Goal: Obtain resource: Download file/media

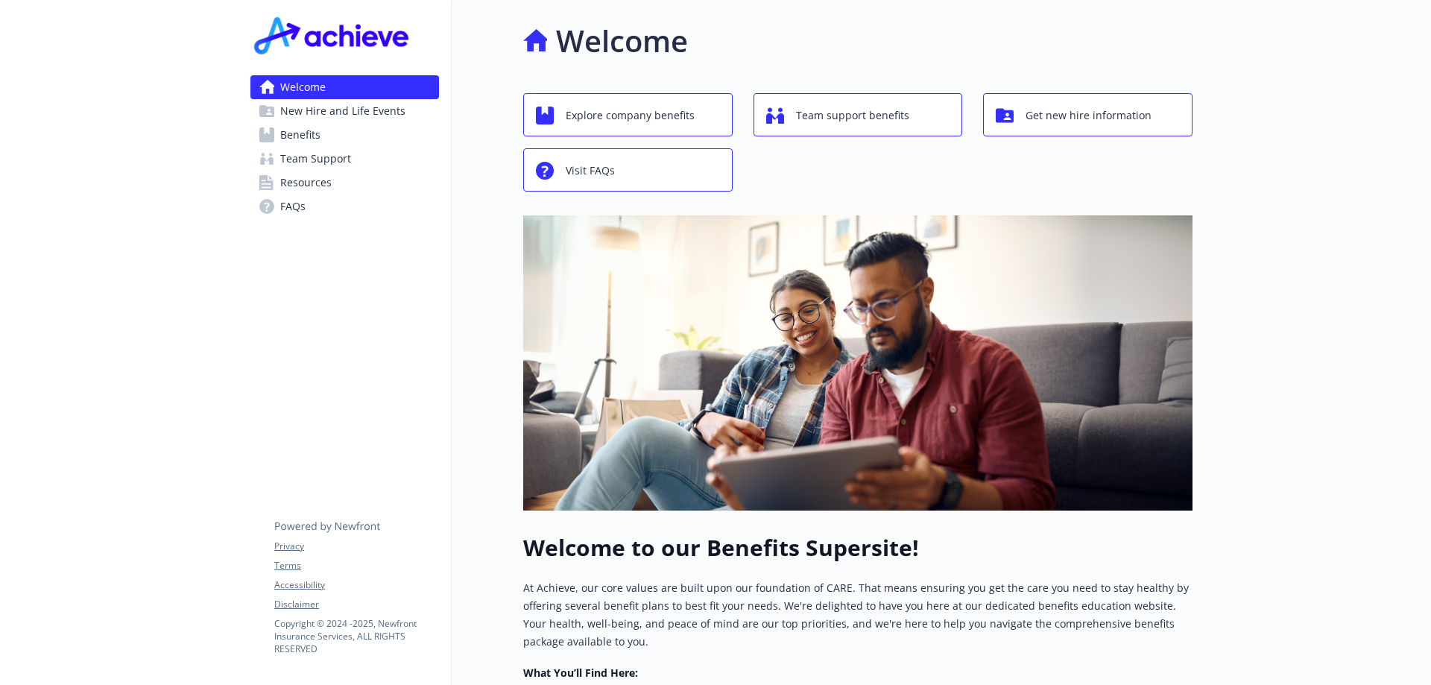
click at [372, 133] on link "Benefits" at bounding box center [344, 135] width 189 height 24
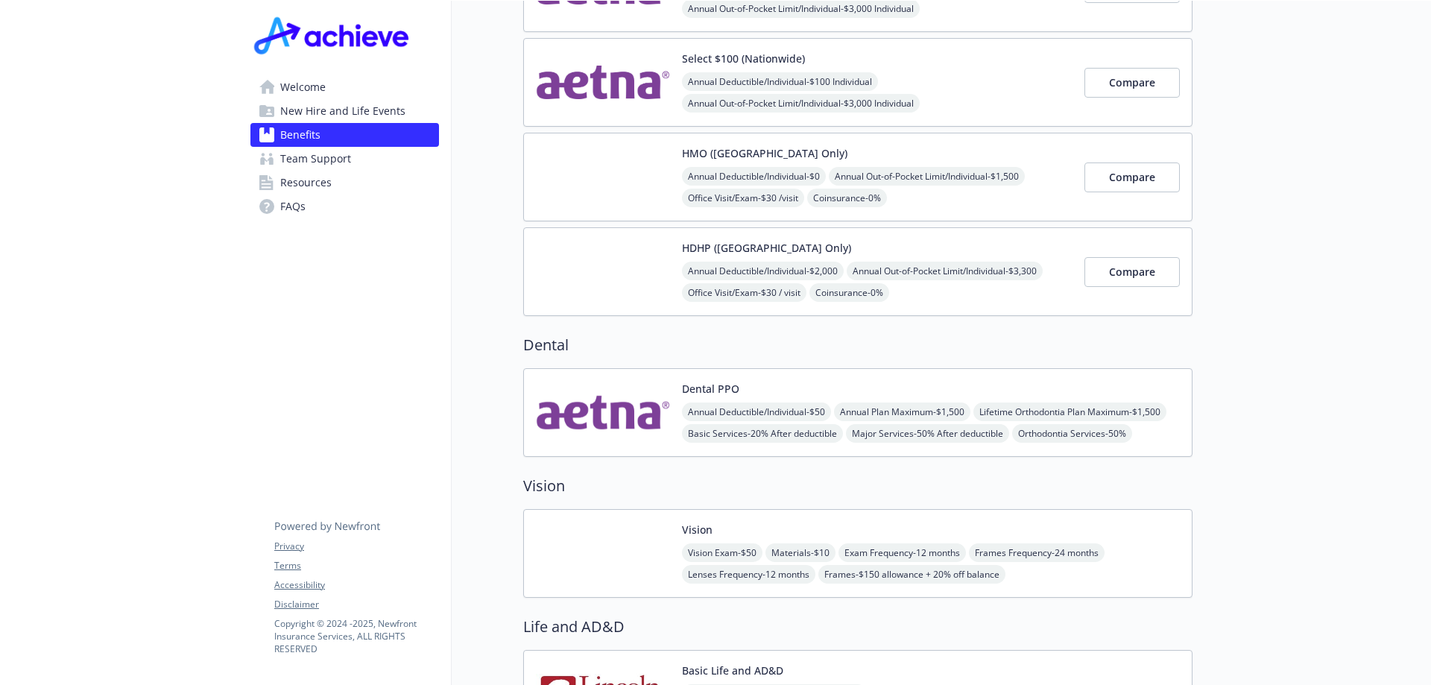
scroll to position [224, 0]
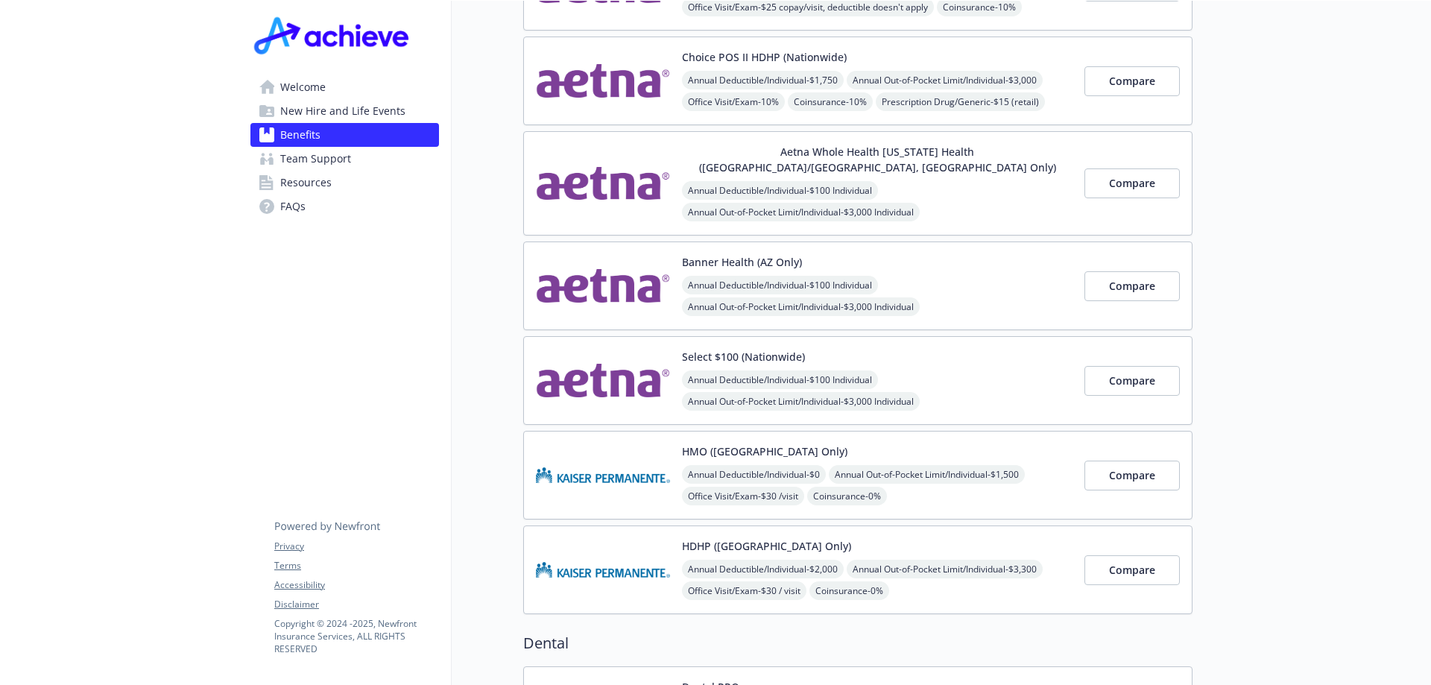
click at [359, 157] on link "Team Support" at bounding box center [344, 159] width 189 height 24
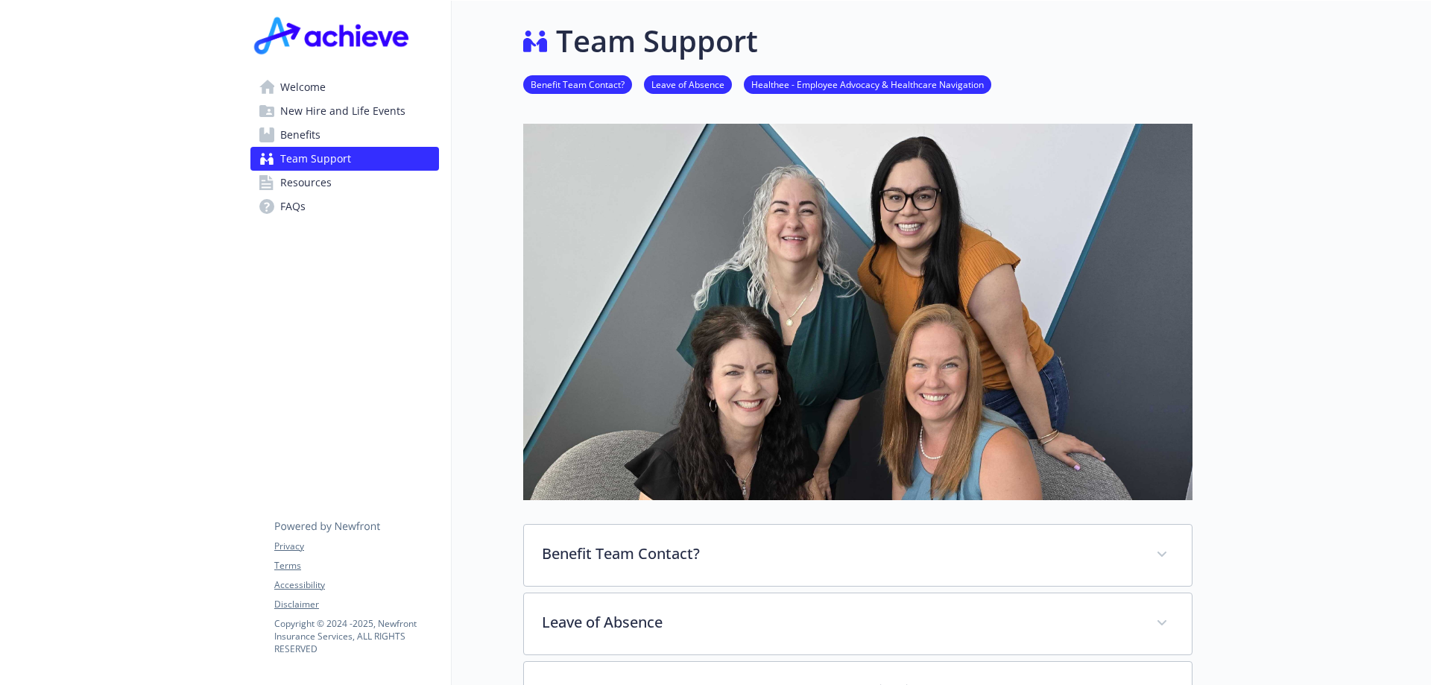
click at [384, 129] on link "Benefits" at bounding box center [344, 135] width 189 height 24
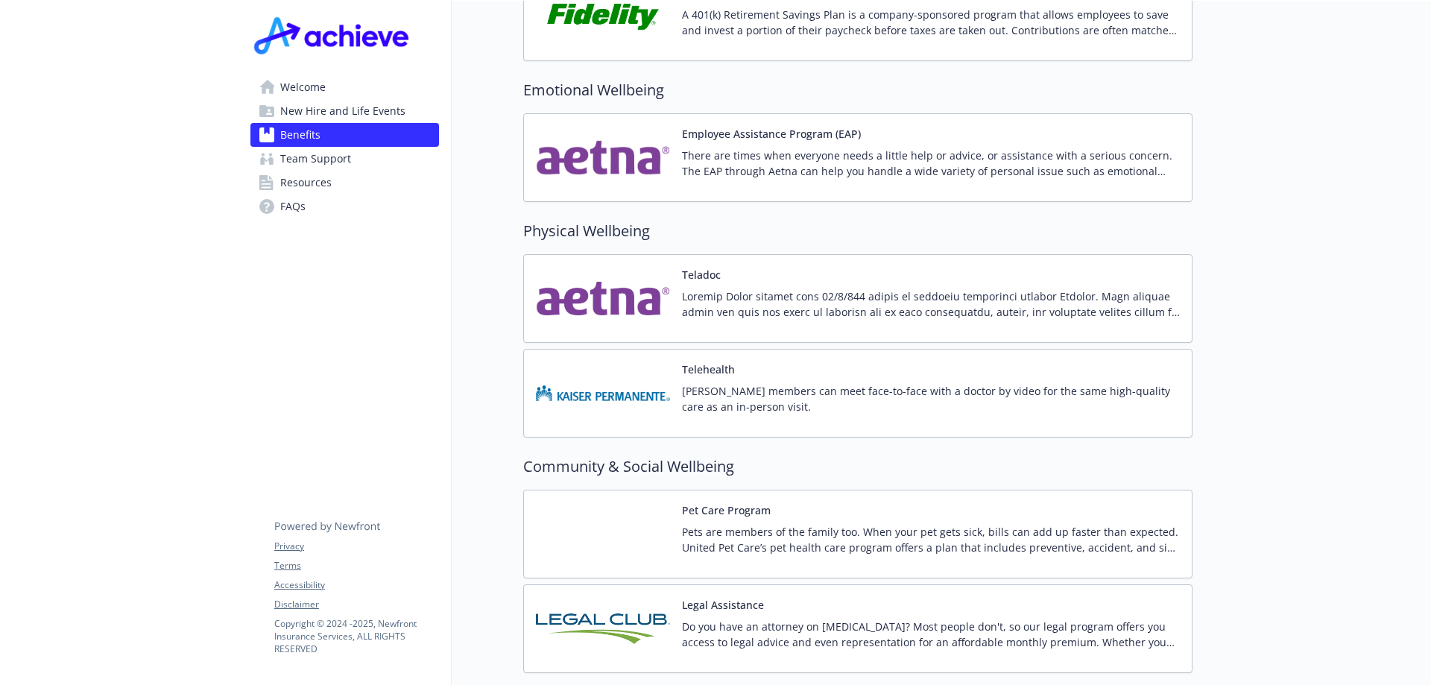
scroll to position [2849, 0]
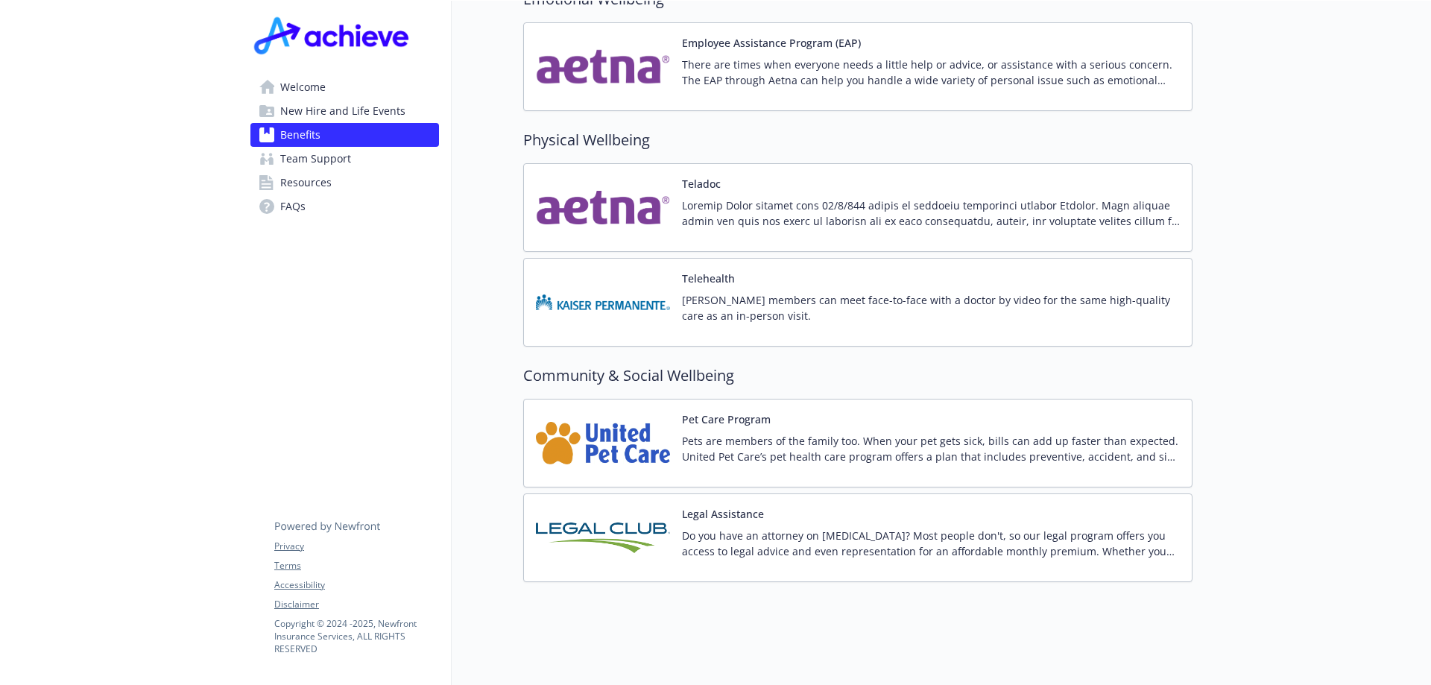
click at [704, 416] on div "Pet Care Program Pets are members of the family too. When your pet gets sick, b…" at bounding box center [931, 442] width 498 height 63
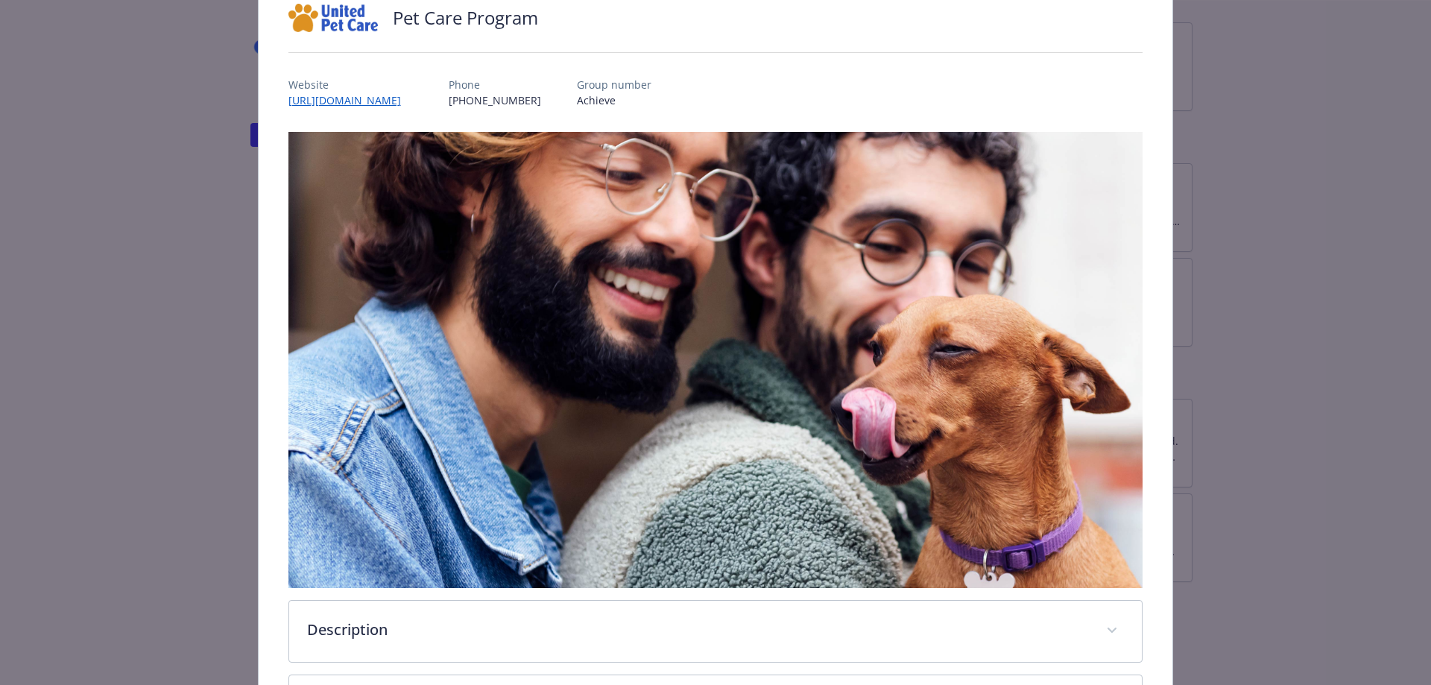
scroll to position [326, 0]
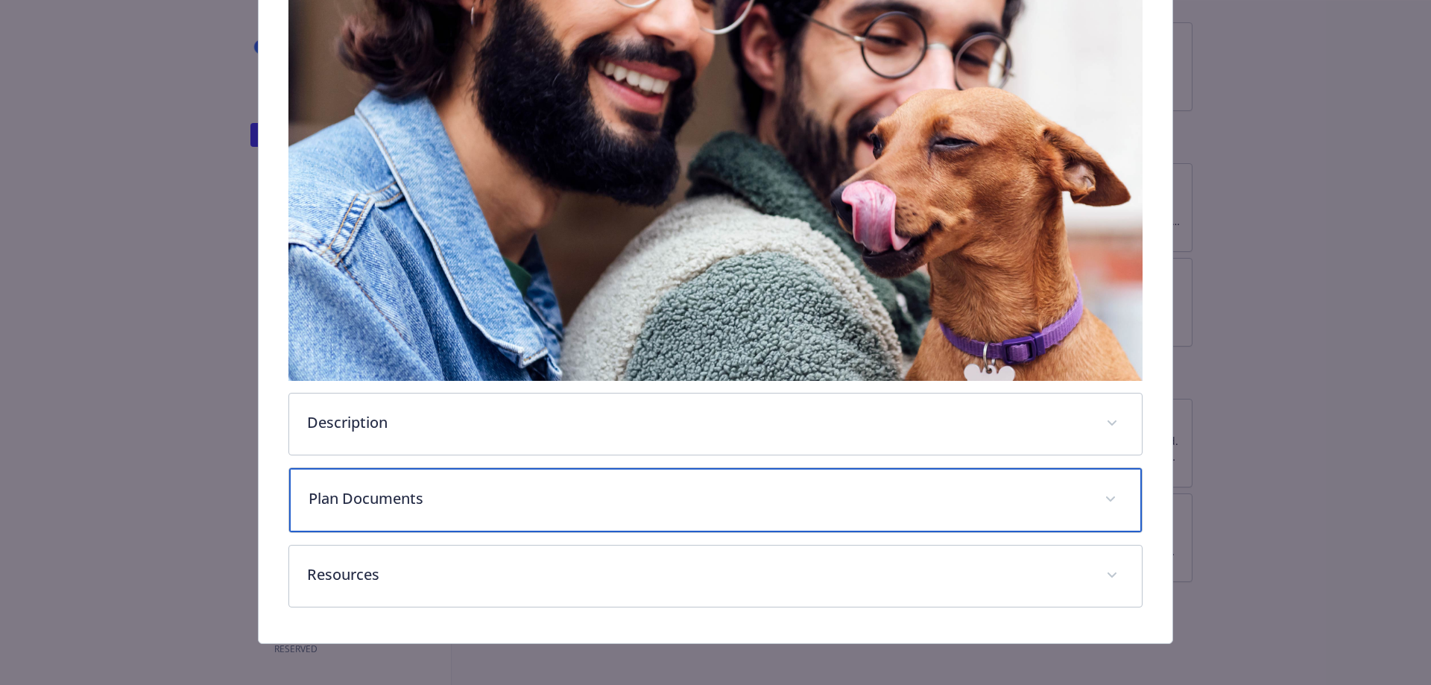
click at [1102, 497] on span "details for plan Community & Social Wellbeing - Pet Care Program - Pet Insurance" at bounding box center [1111, 499] width 24 height 24
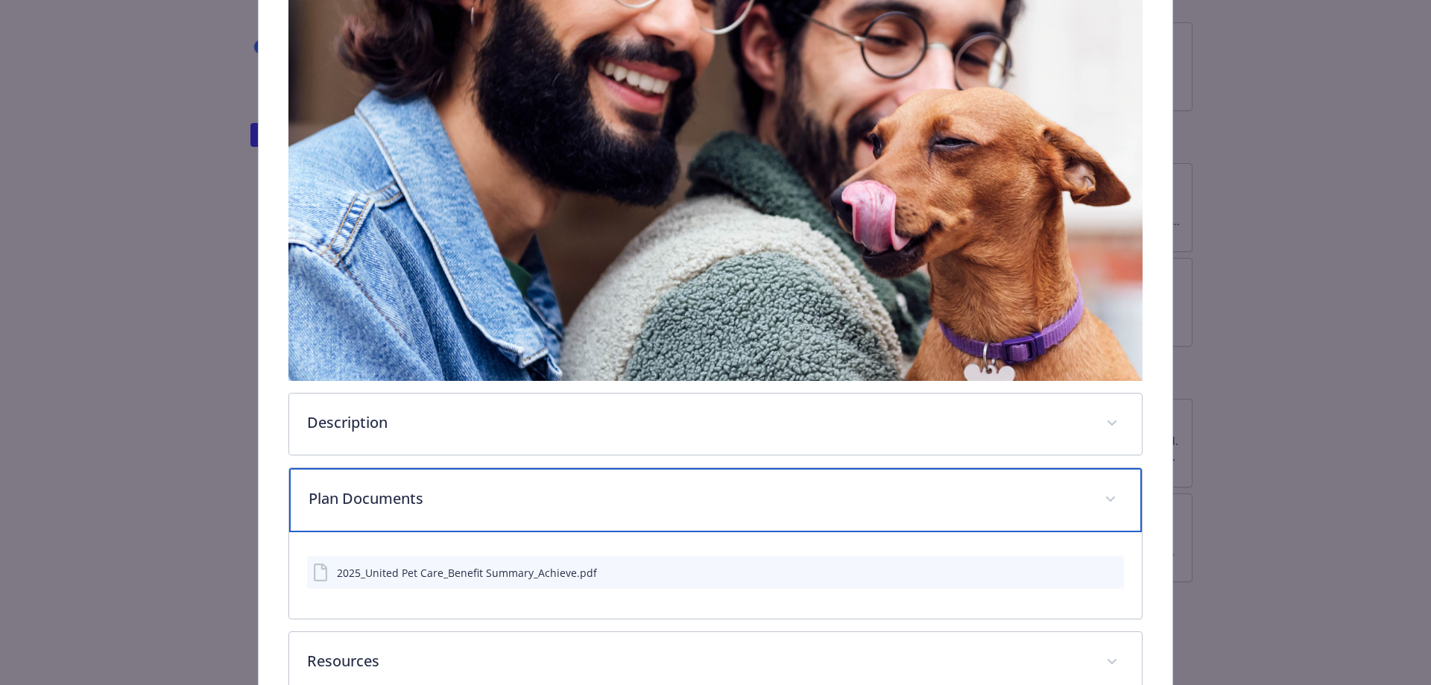
click at [1102, 491] on span "details for plan Community & Social Wellbeing - Pet Care Program - Pet Insurance" at bounding box center [1111, 499] width 24 height 24
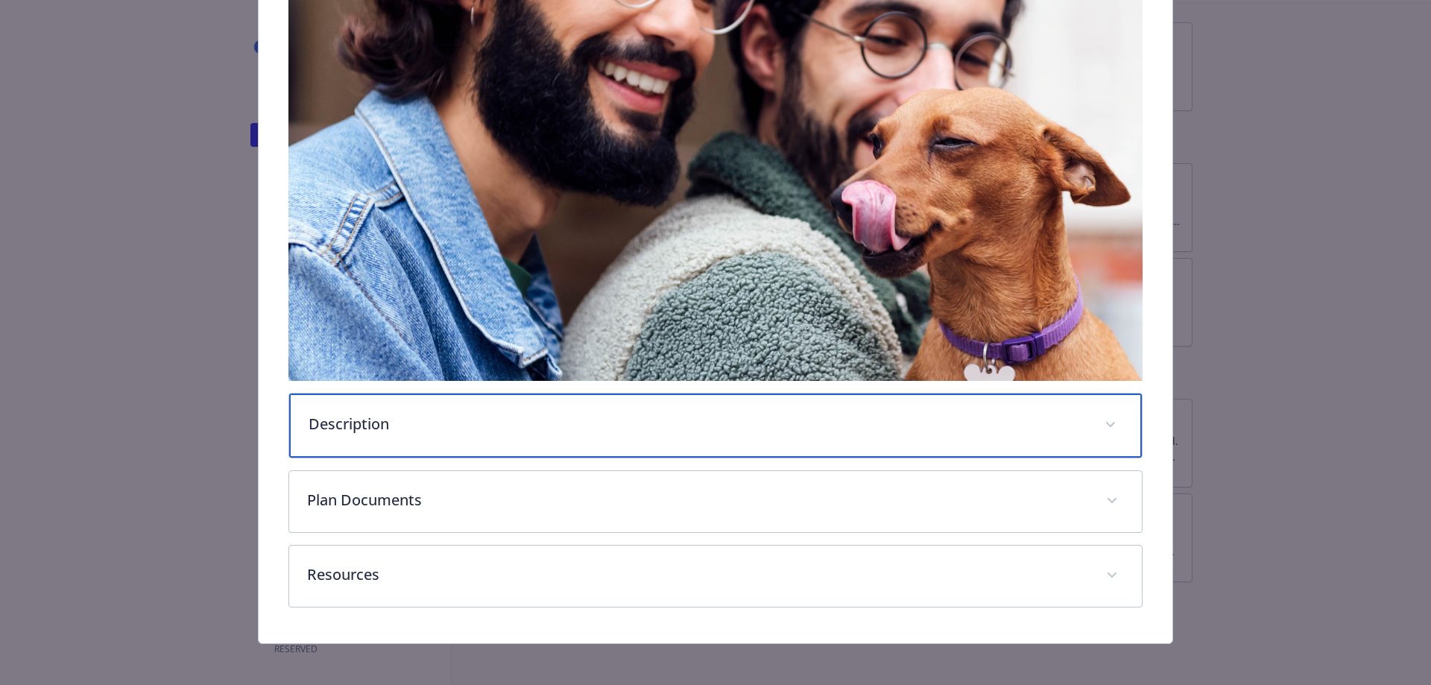
click at [1103, 426] on span "details for plan Community & Social Wellbeing - Pet Care Program - Pet Insurance" at bounding box center [1111, 425] width 24 height 24
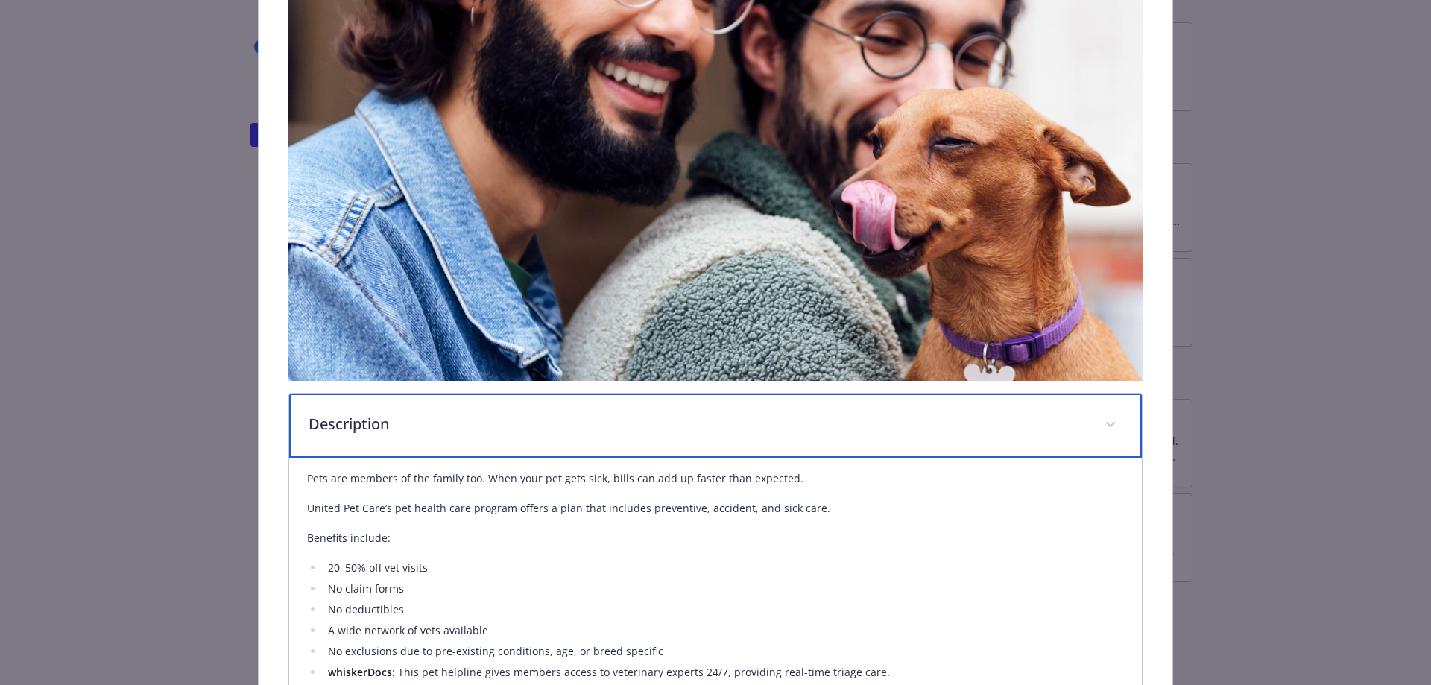
click at [1103, 426] on span "details for plan Community & Social Wellbeing - Pet Care Program - Pet Insurance" at bounding box center [1111, 425] width 24 height 24
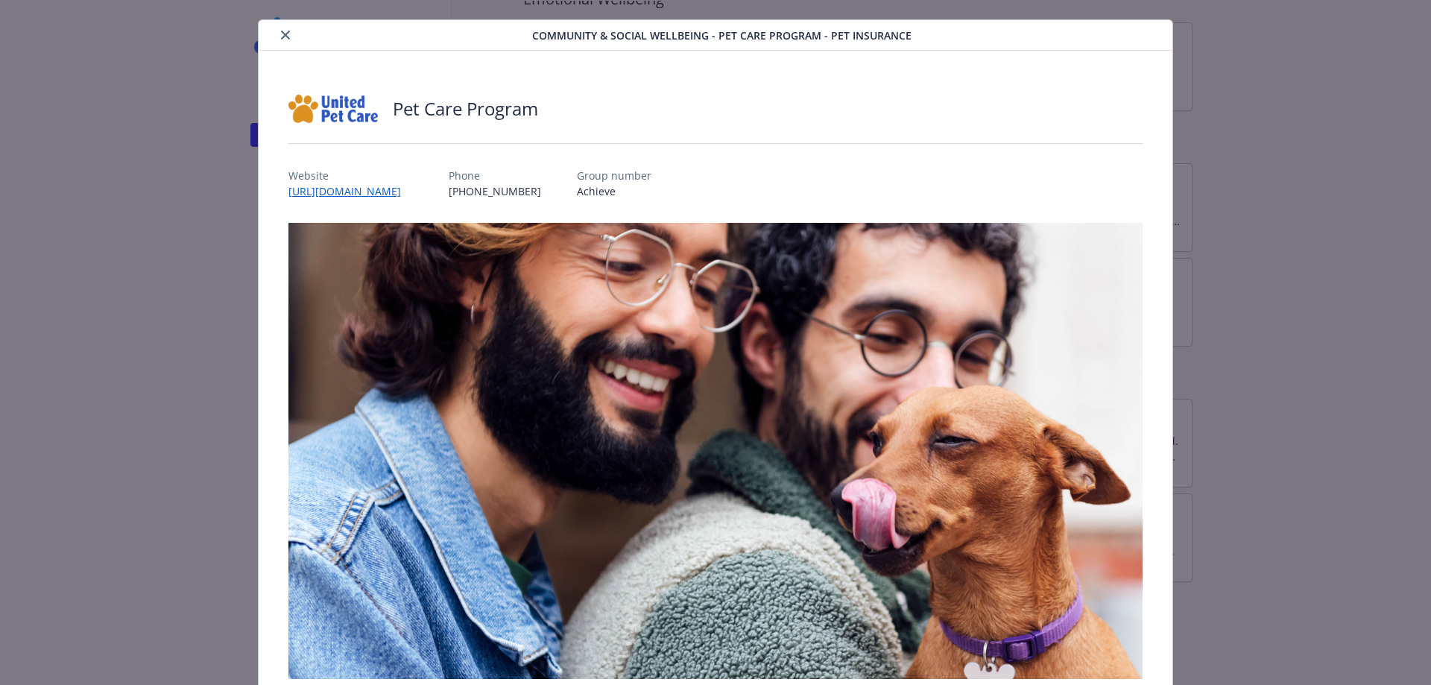
scroll to position [0, 0]
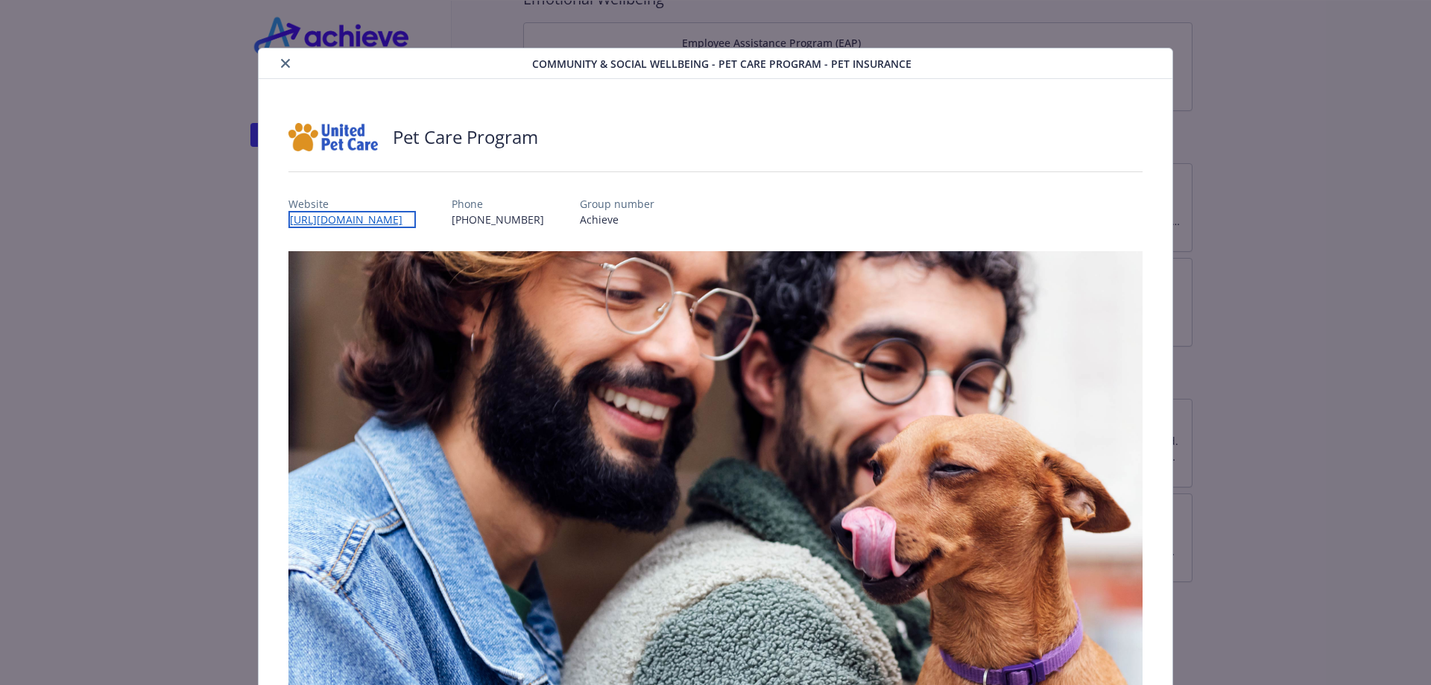
click at [416, 221] on link "[URL][DOMAIN_NAME]" at bounding box center [351, 219] width 127 height 17
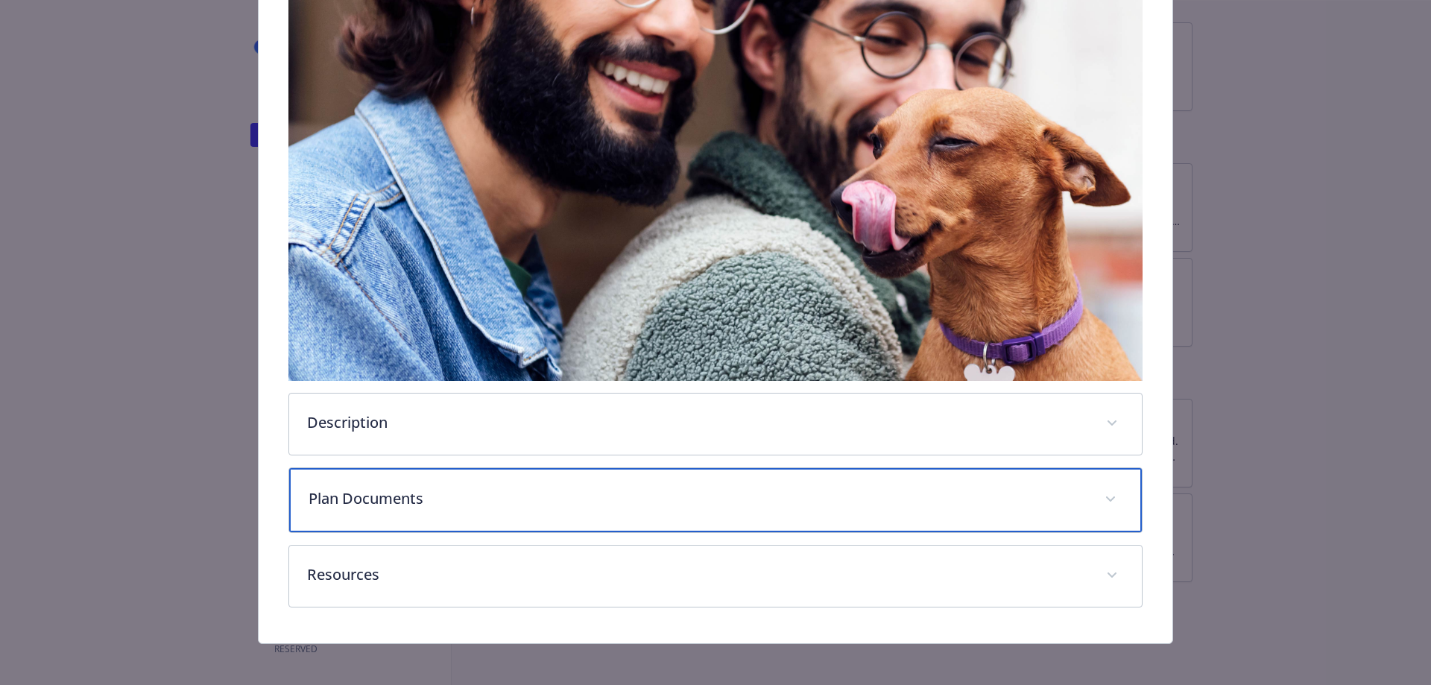
click at [1122, 487] on div "Plan Documents" at bounding box center [715, 500] width 853 height 64
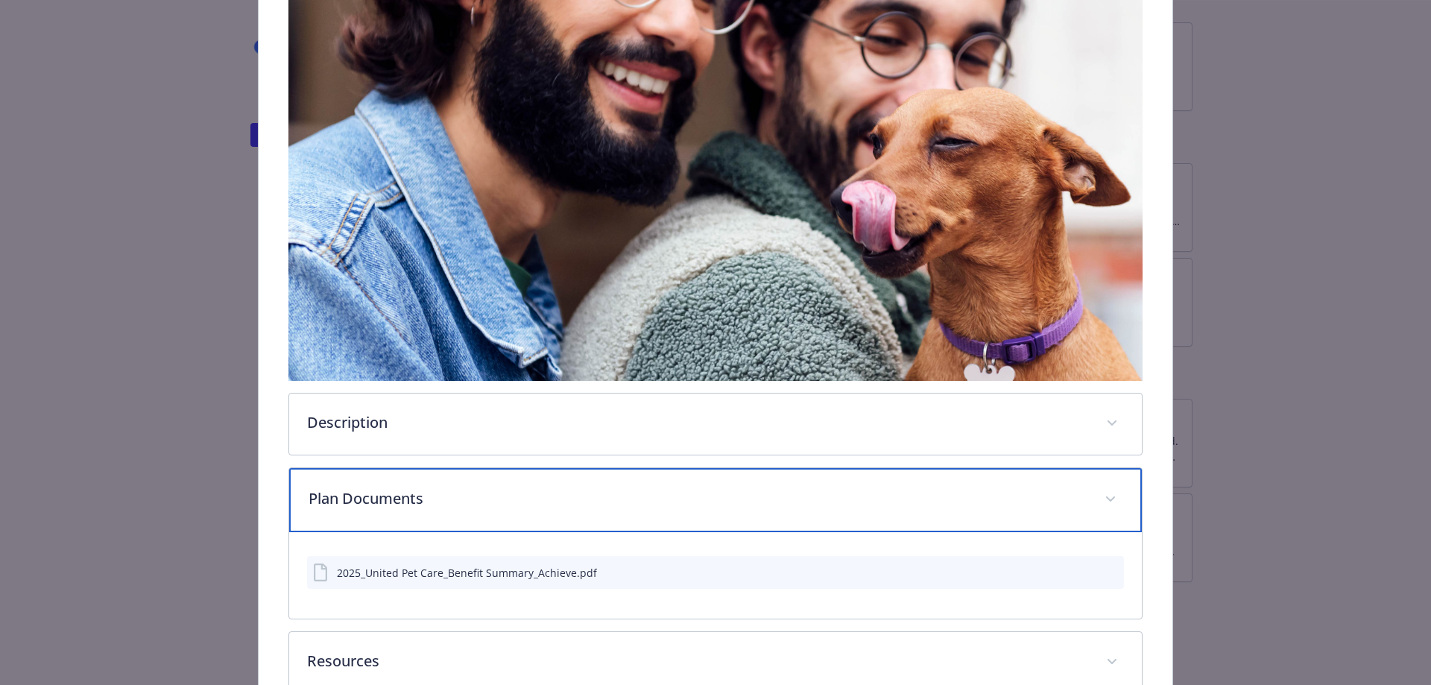
click at [1121, 485] on div "Plan Documents" at bounding box center [715, 500] width 853 height 64
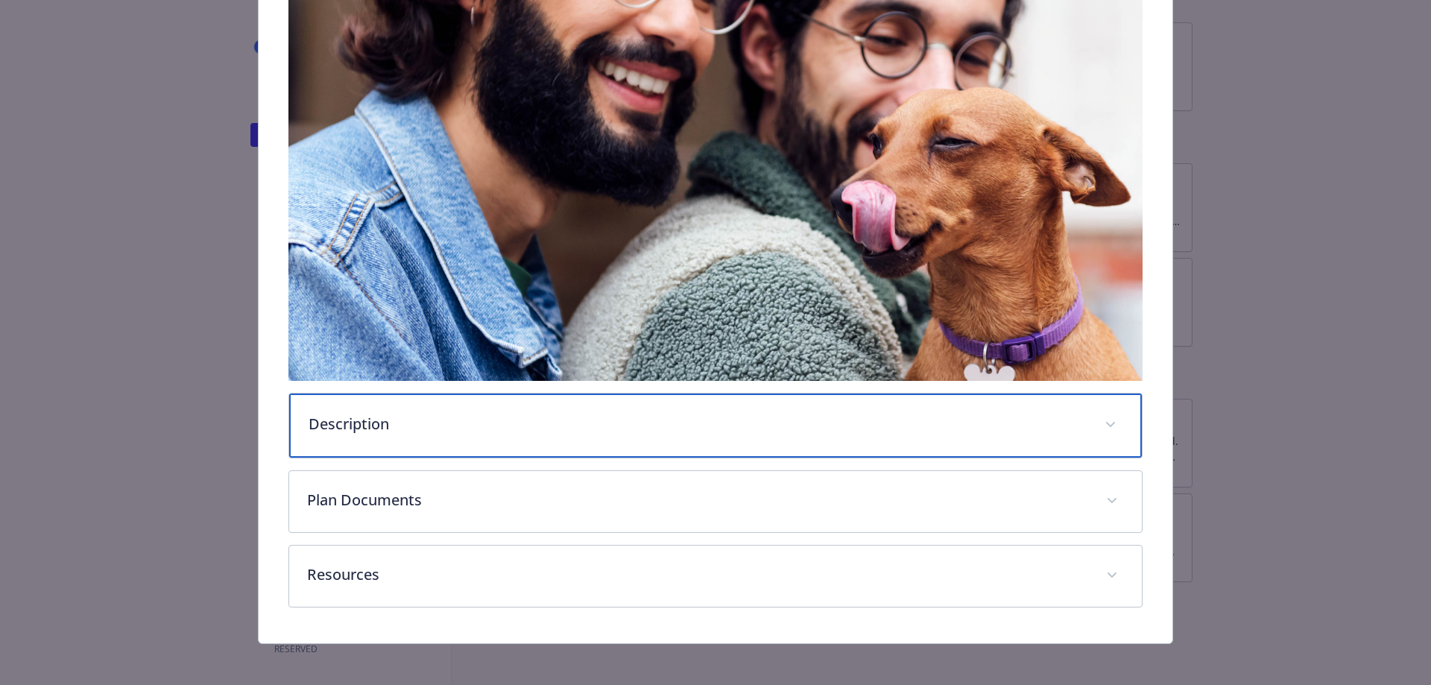
click at [1117, 421] on div "Description" at bounding box center [715, 426] width 853 height 64
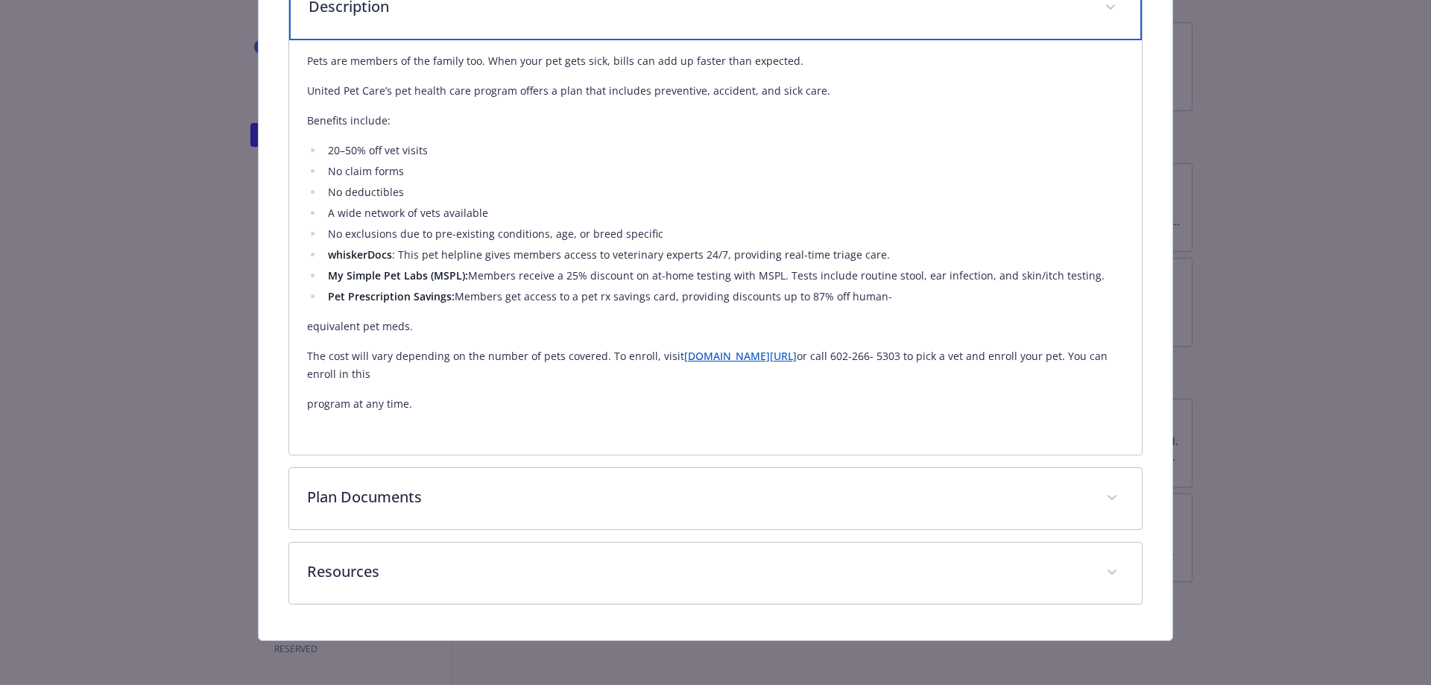
scroll to position [446, 0]
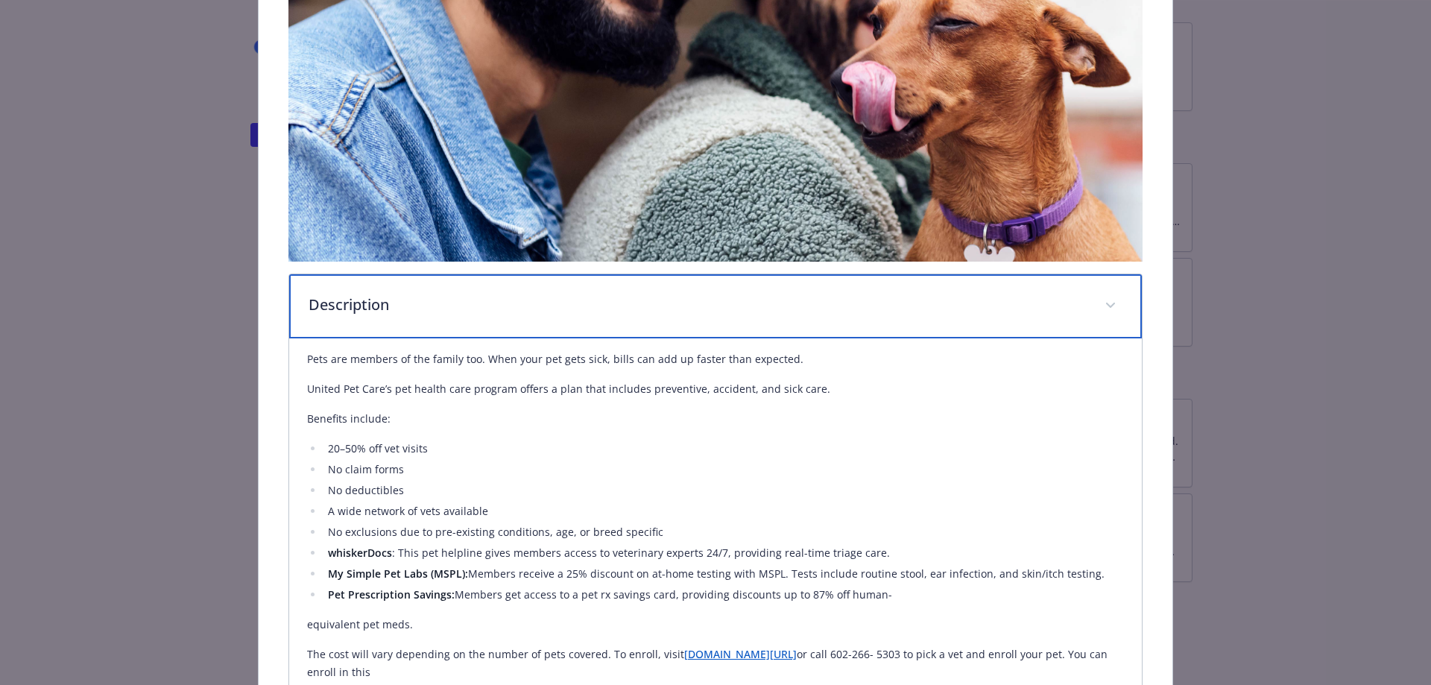
click at [1099, 300] on span "details for plan Community & Social Wellbeing - Pet Care Program - Pet Insurance" at bounding box center [1111, 306] width 24 height 24
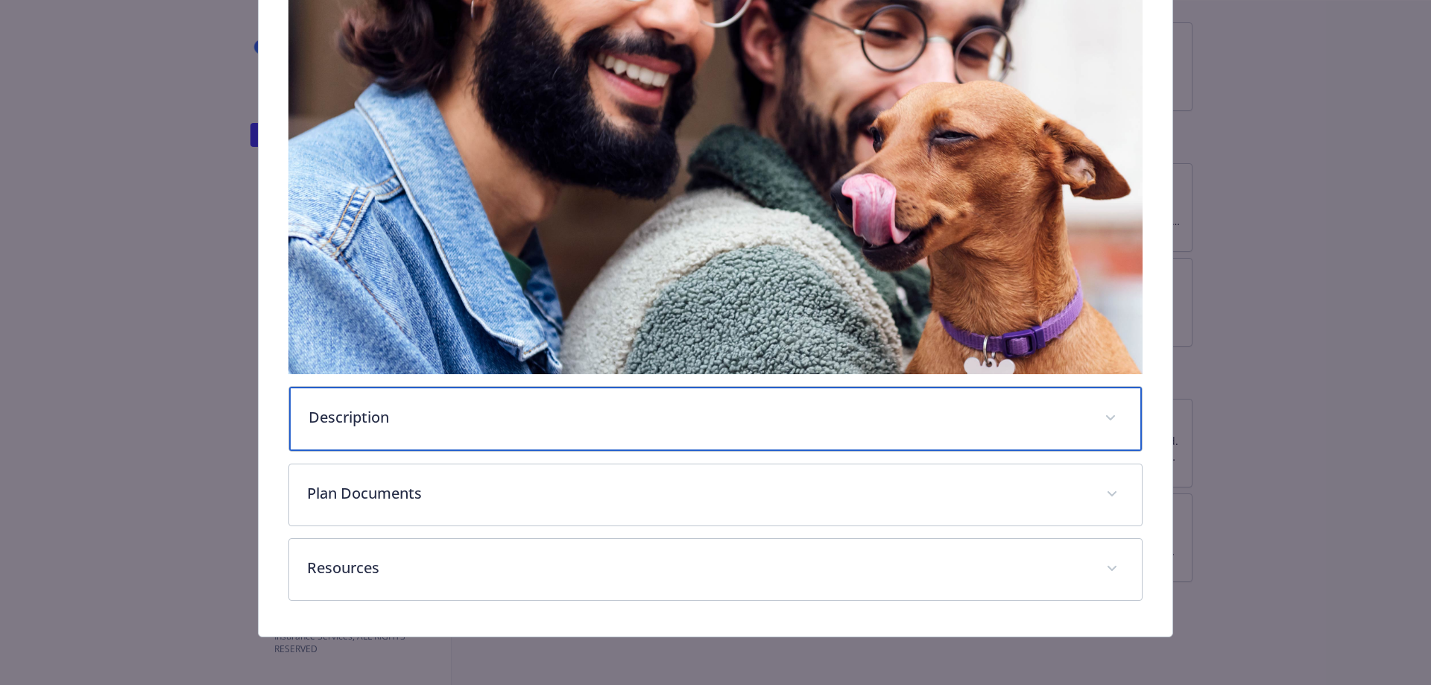
scroll to position [329, 0]
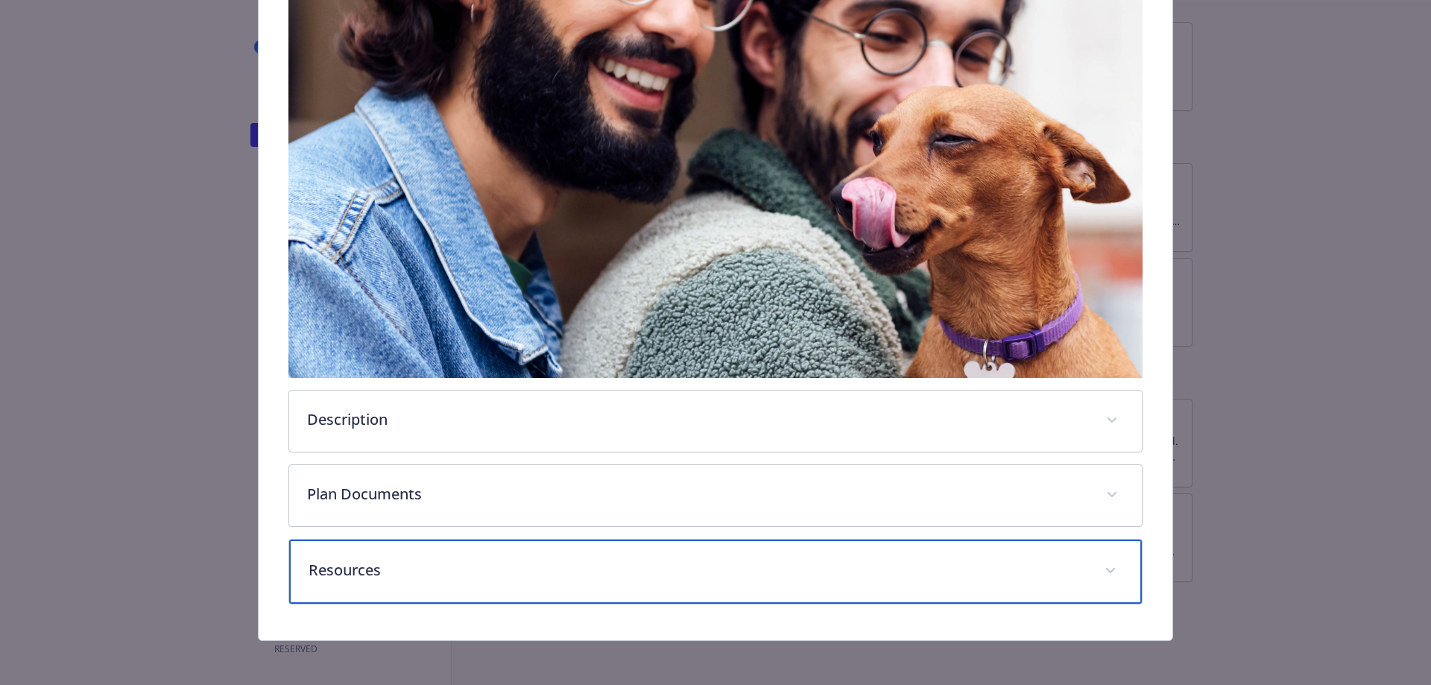
click at [859, 567] on p "Resources" at bounding box center [698, 570] width 779 height 22
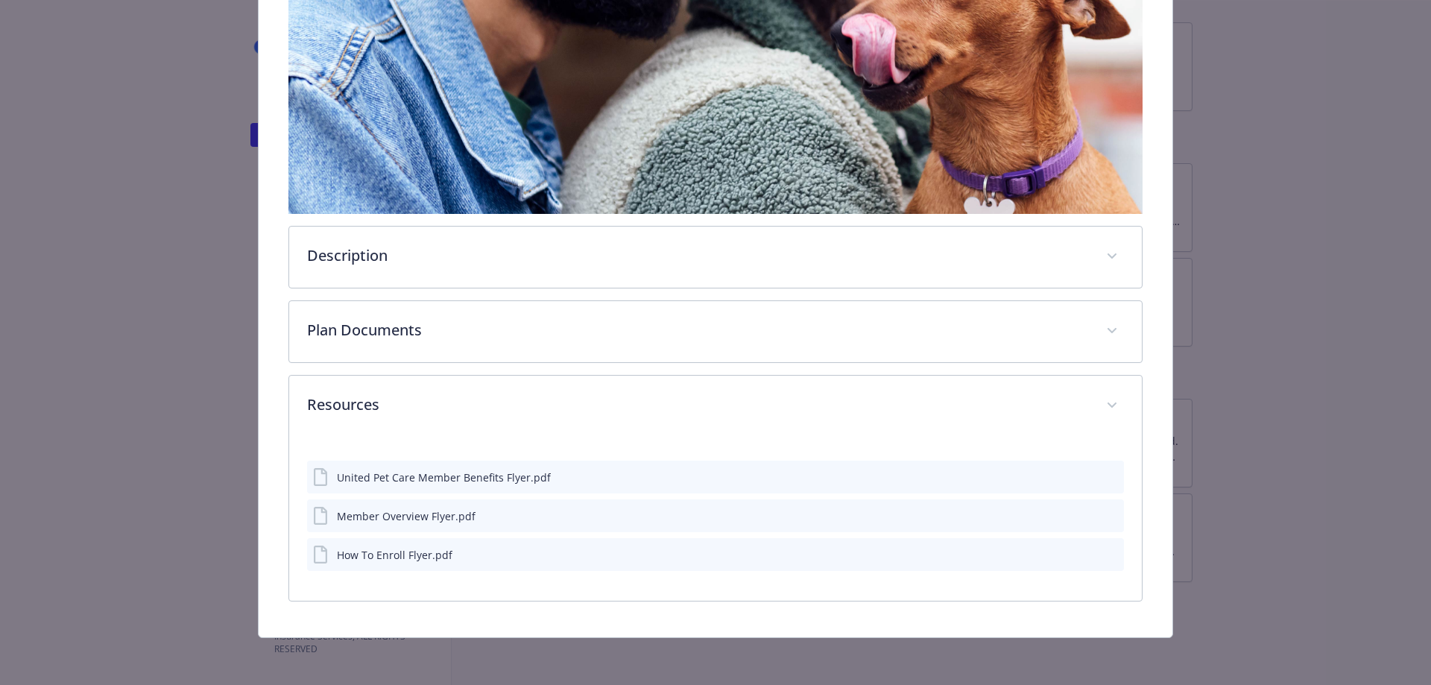
scroll to position [490, 0]
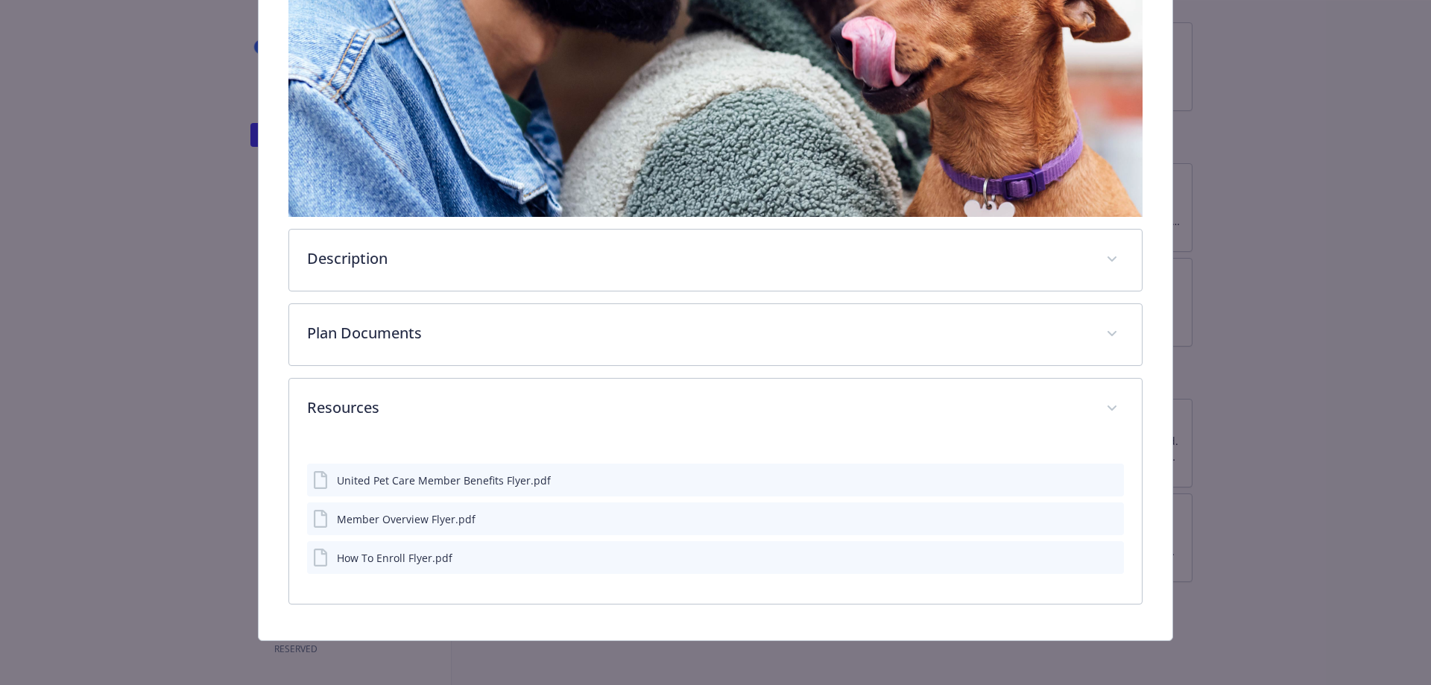
click at [1079, 559] on icon "download file" at bounding box center [1085, 561] width 12 height 4
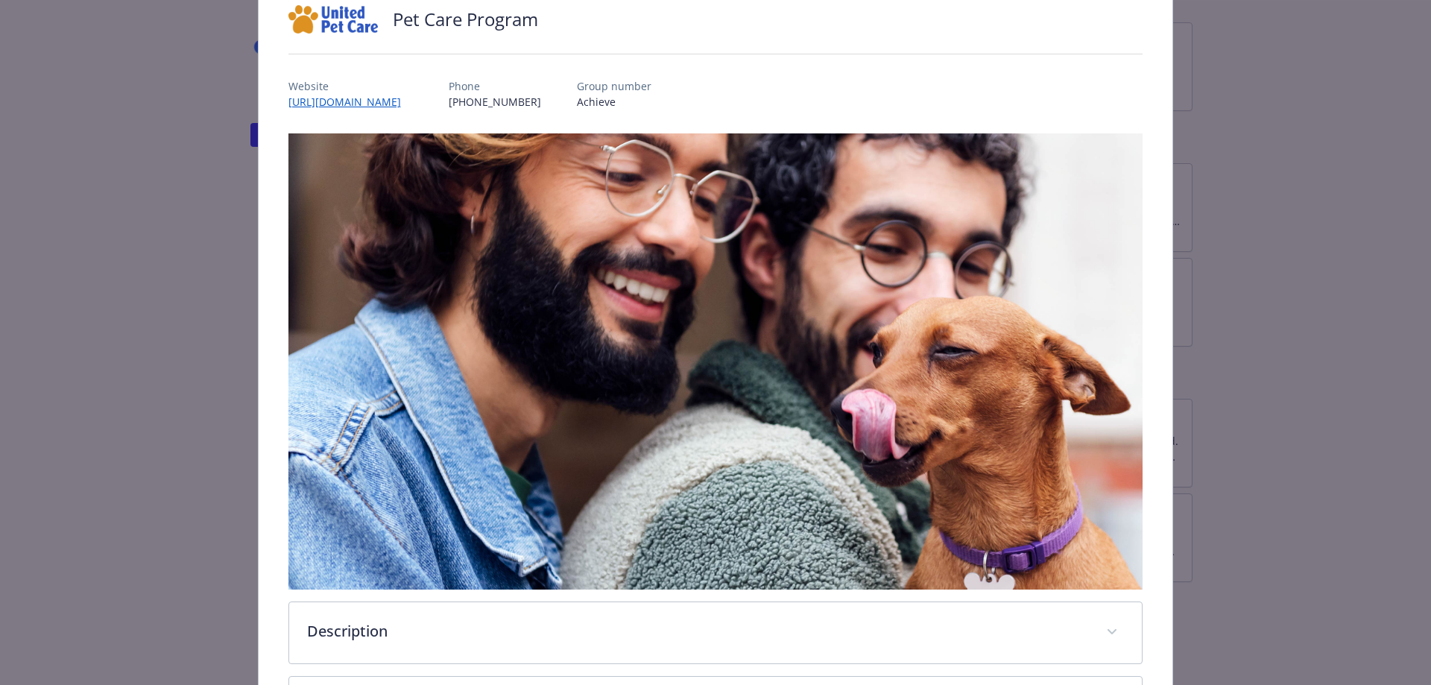
scroll to position [0, 0]
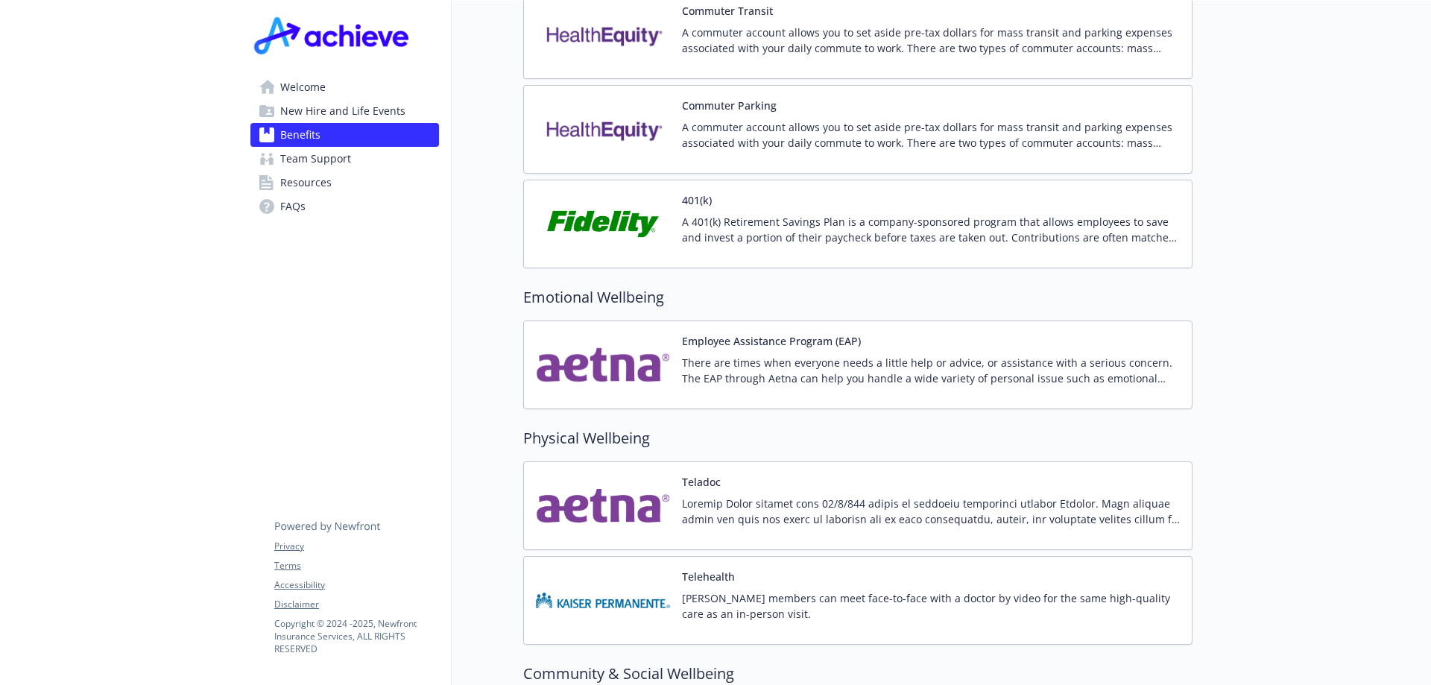
scroll to position [2849, 0]
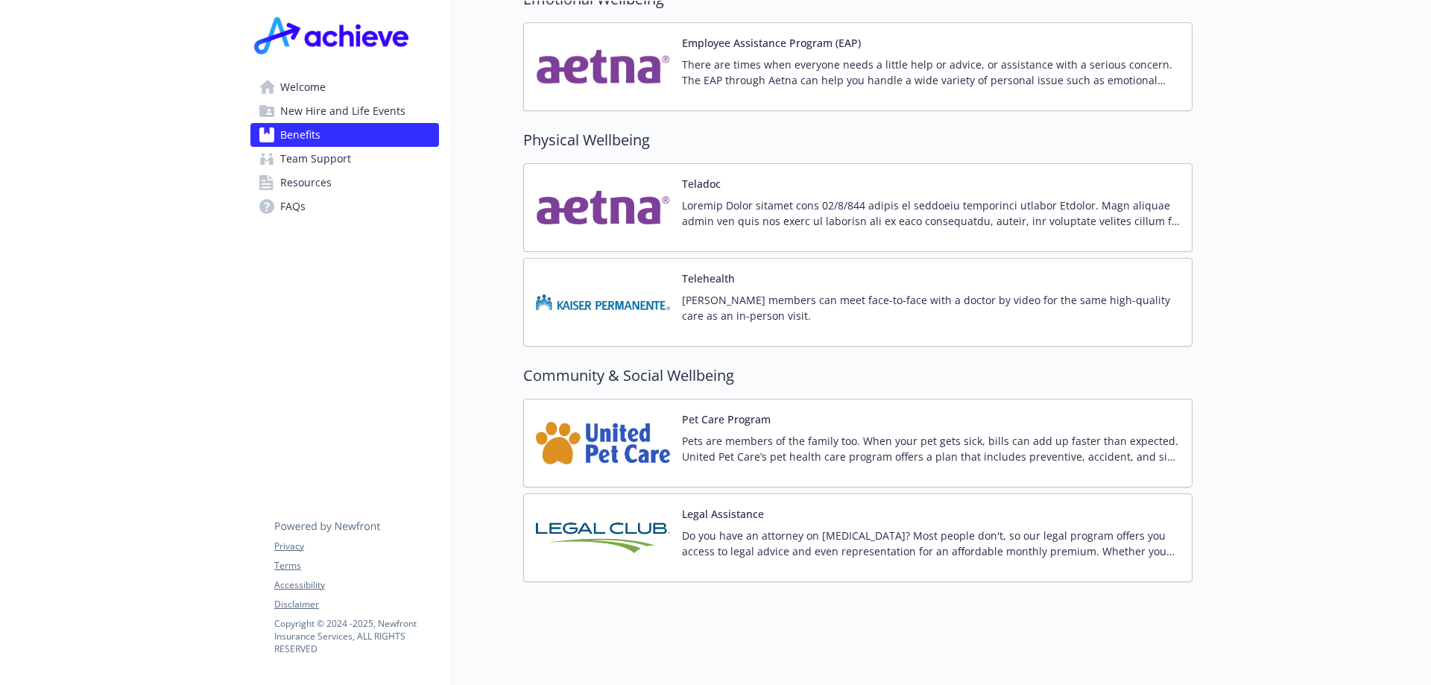
click at [622, 440] on img at bounding box center [603, 442] width 134 height 63
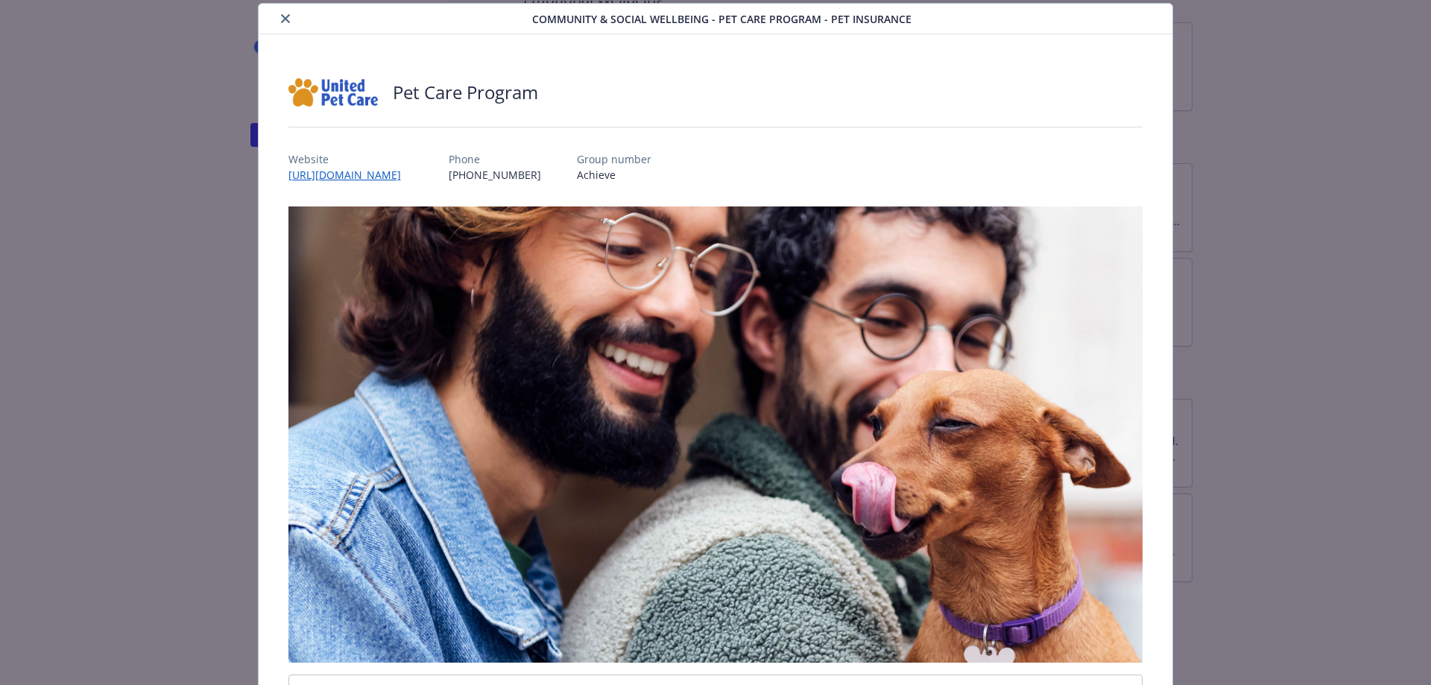
scroll to position [326, 0]
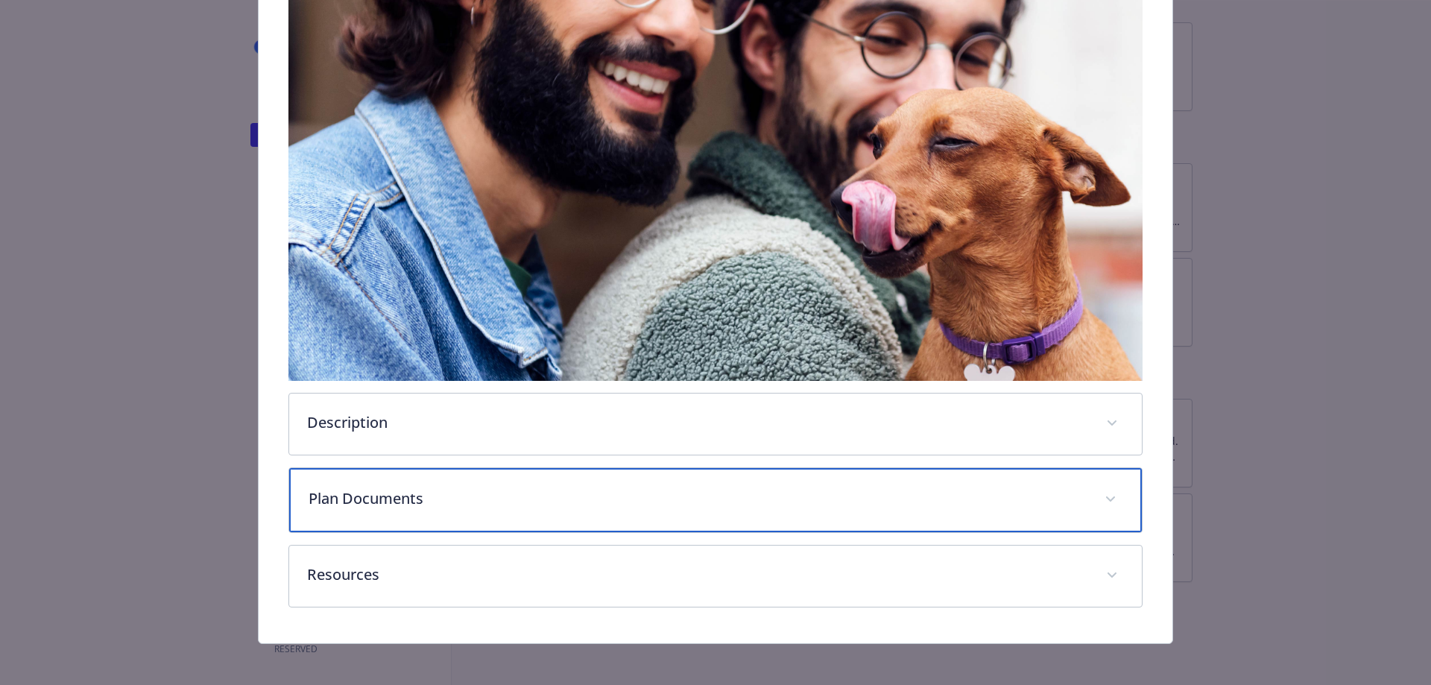
click at [629, 475] on div "Plan Documents" at bounding box center [715, 500] width 853 height 64
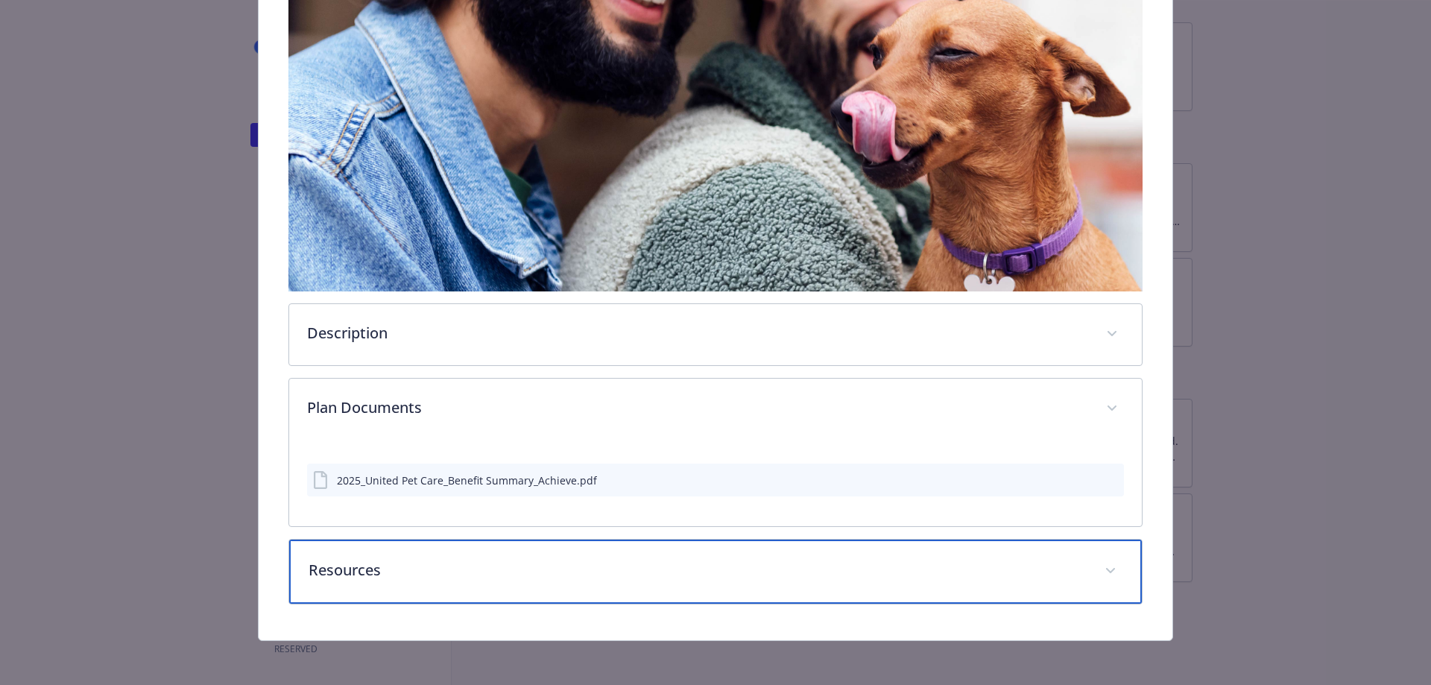
click at [805, 571] on p "Resources" at bounding box center [698, 570] width 779 height 22
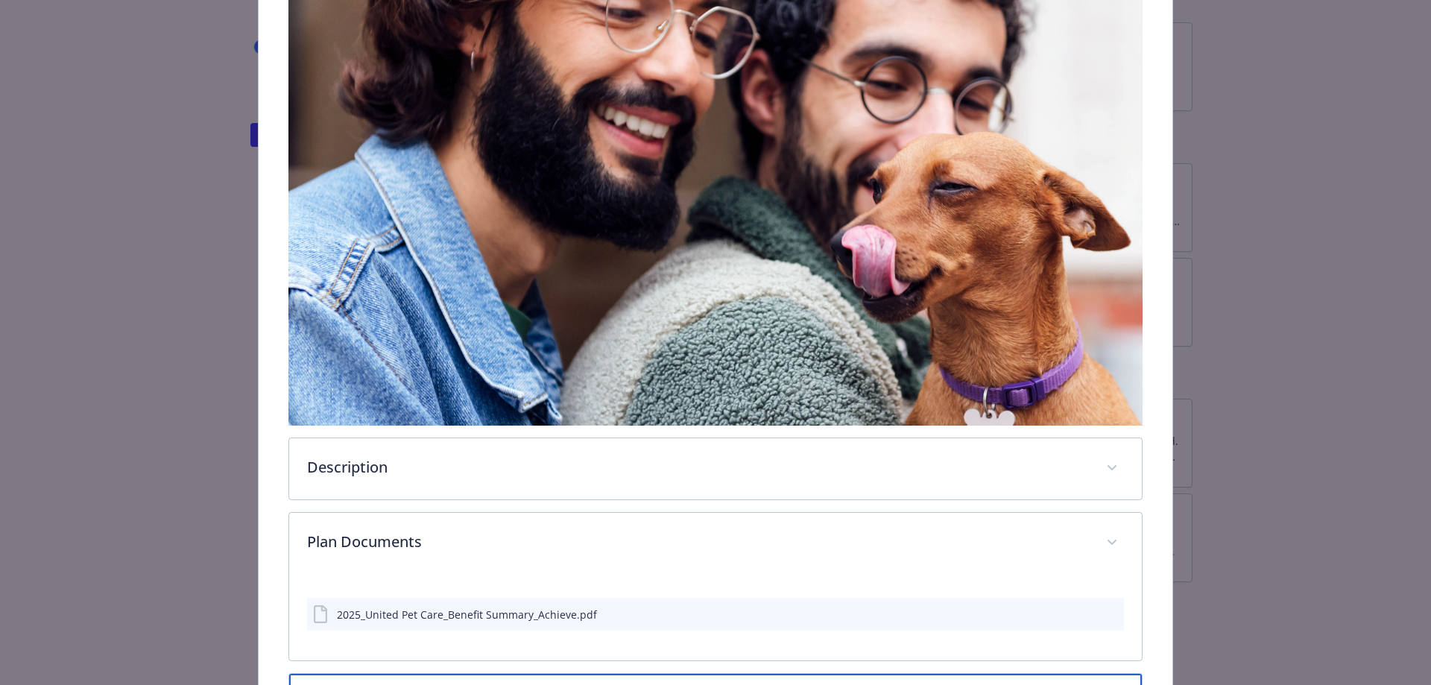
scroll to position [0, 0]
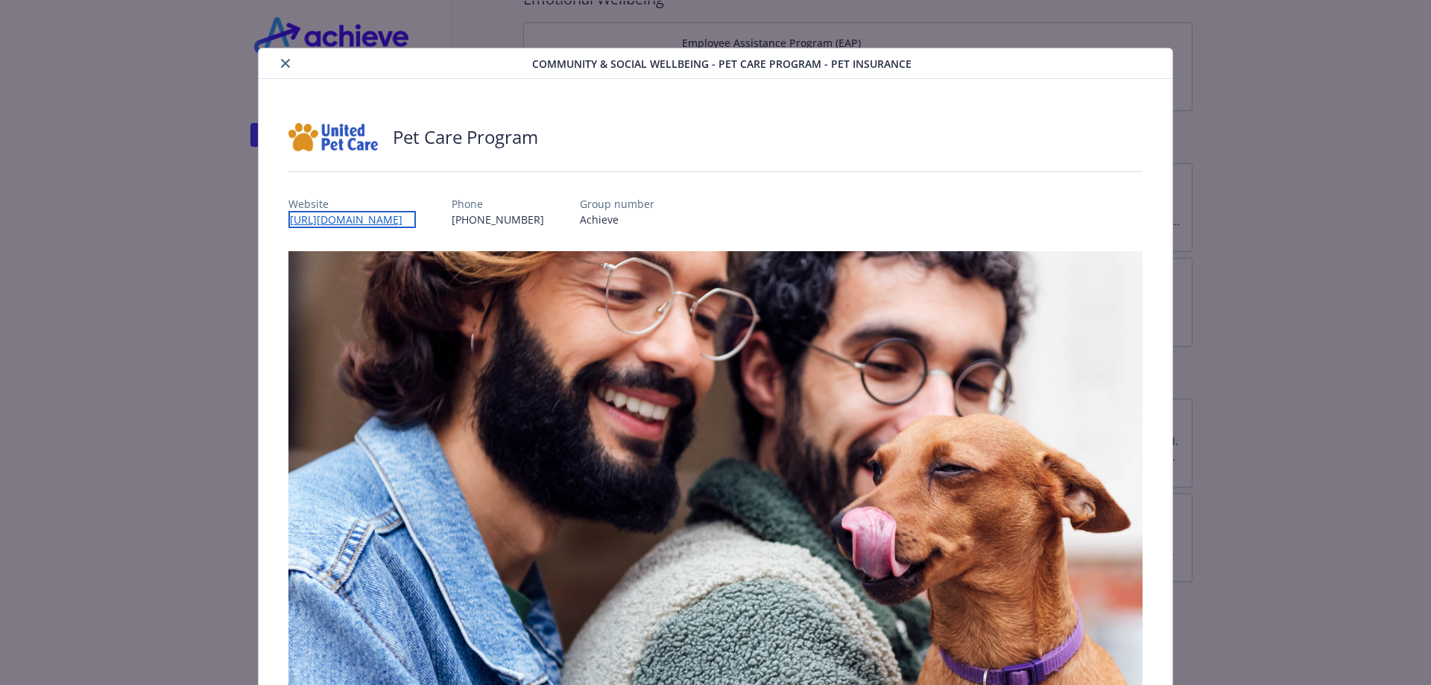
click at [416, 222] on link "[URL][DOMAIN_NAME]" at bounding box center [351, 219] width 127 height 17
